Goal: Task Accomplishment & Management: Use online tool/utility

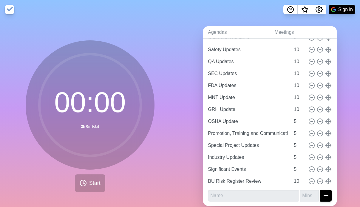
scroll to position [51, 0]
click at [93, 185] on span "Start" at bounding box center [94, 183] width 11 height 8
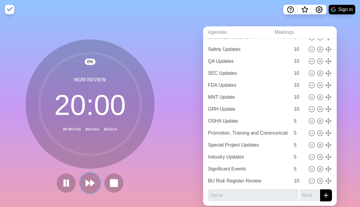
click at [93, 184] on icon at bounding box center [90, 183] width 10 height 10
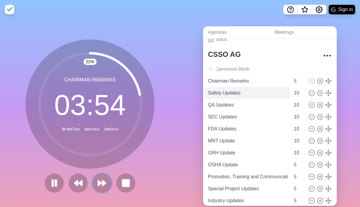
scroll to position [0, 0]
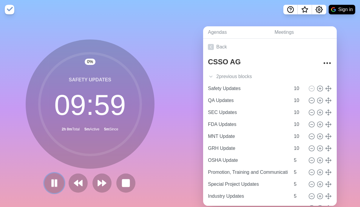
click at [58, 184] on icon at bounding box center [54, 183] width 10 height 10
click at [318, 12] on icon "Settings" at bounding box center [319, 9] width 7 height 7
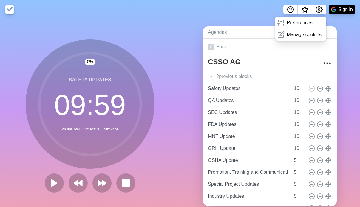
click at [252, 6] on nav "Preferences Manage cookies Sign in" at bounding box center [180, 9] width 360 height 19
click at [214, 76] on div "2 previous block s" at bounding box center [270, 76] width 134 height 12
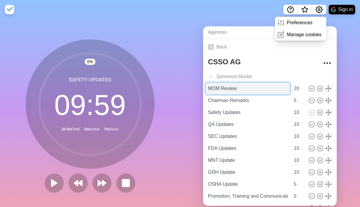
click at [215, 87] on input "MOM Review" at bounding box center [248, 88] width 85 height 12
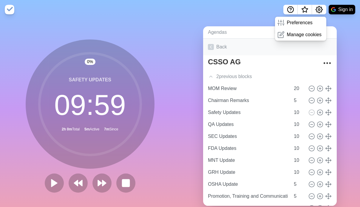
click at [212, 47] on icon at bounding box center [211, 47] width 6 height 6
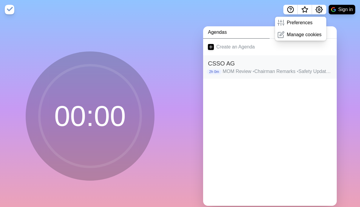
click at [234, 72] on p "MOM Review • Chairman Remarks • Safety Updates • QA Updates • SEC Updates • FDA…" at bounding box center [278, 71] width 110 height 7
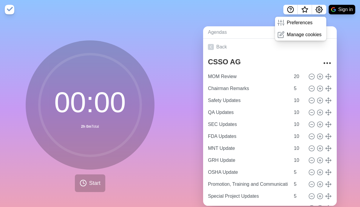
click at [348, 41] on div "Agendas Meetings Back CSSO AG MOM Review 20 Chairman Remarks 5 Safety Updates 1…" at bounding box center [270, 118] width 180 height 198
click at [320, 12] on icon "Settings" at bounding box center [319, 9] width 7 height 7
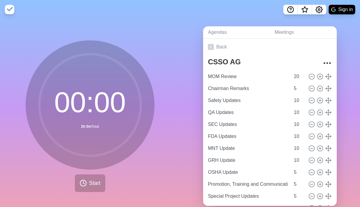
click at [7, 10] on img at bounding box center [10, 10] width 10 height 10
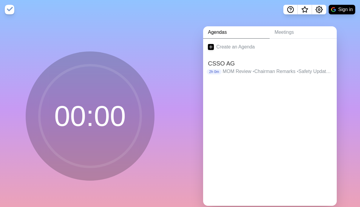
scroll to position [11, 0]
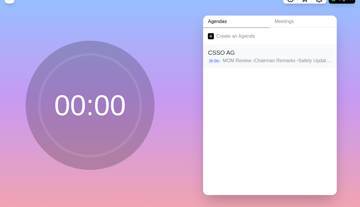
click at [260, 61] on p "MOM Review • Chairman Remarks • Safety Updates • QA Updates • SEC Updates • FDA…" at bounding box center [278, 60] width 110 height 7
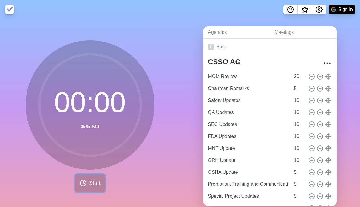
click at [95, 183] on span "Start" at bounding box center [94, 183] width 11 height 8
